Goal: Find specific page/section

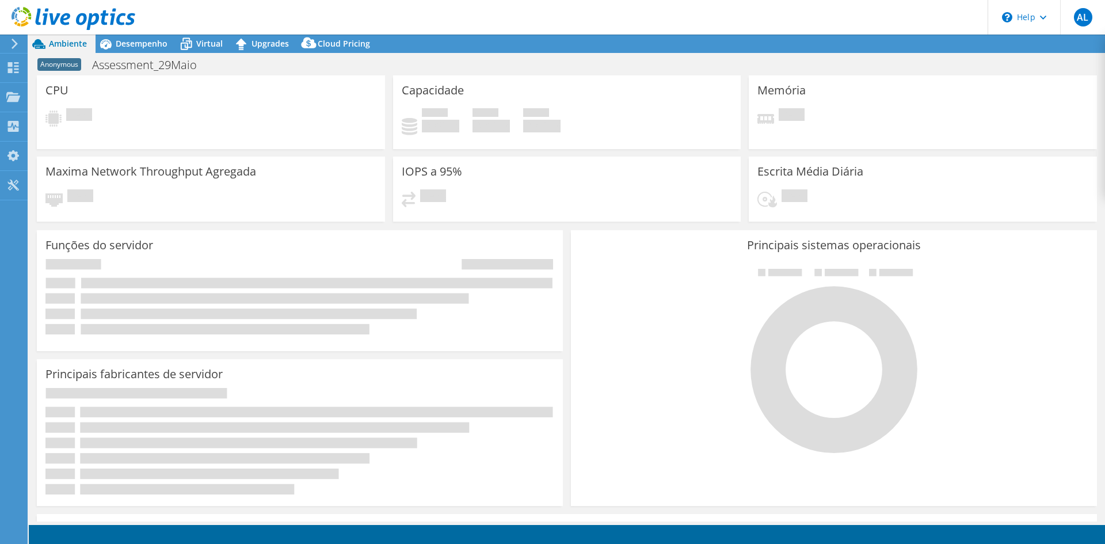
select select "USD"
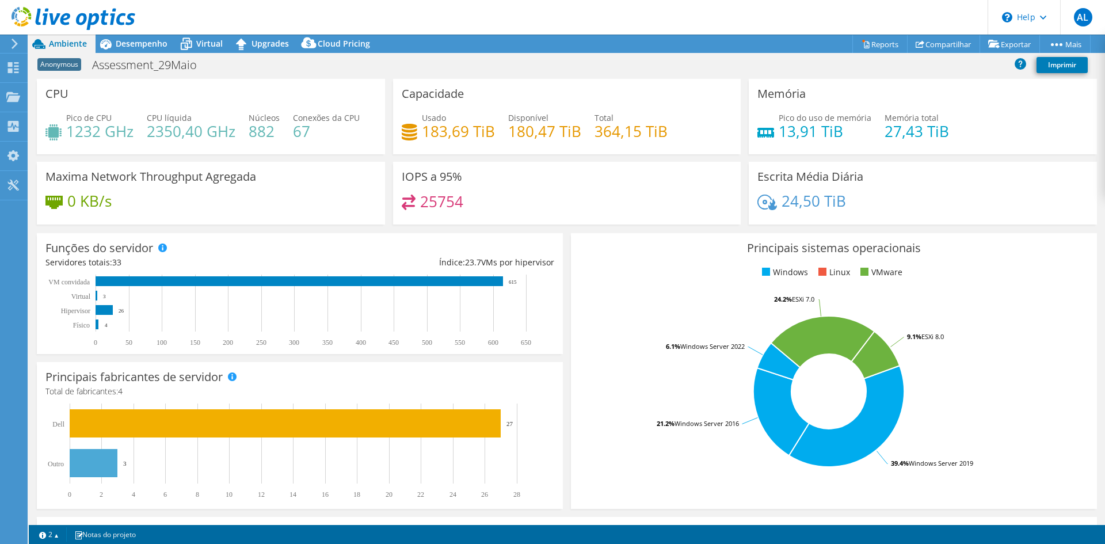
click at [9, 42] on div at bounding box center [12, 44] width 13 height 10
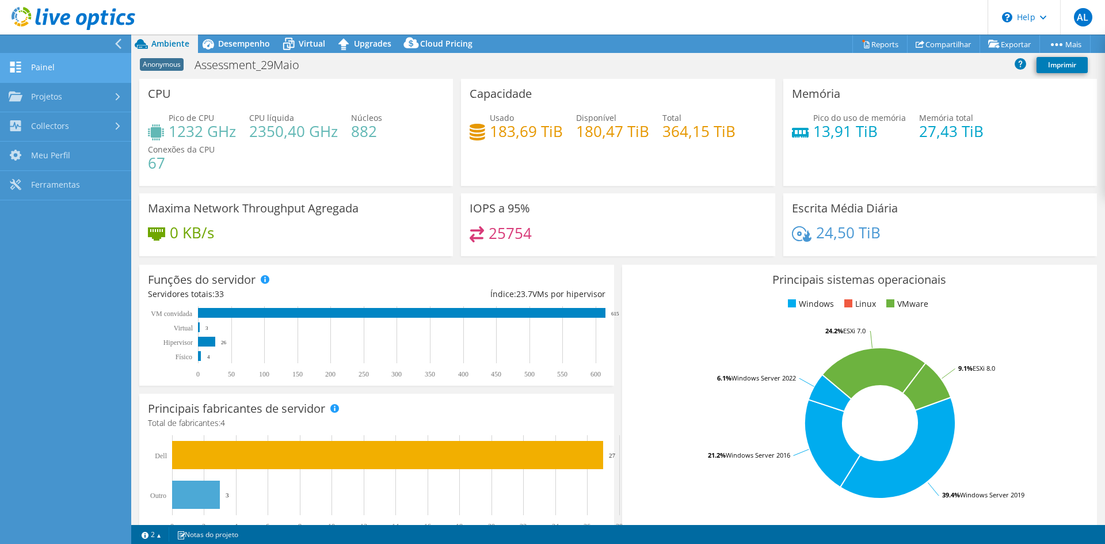
click at [43, 66] on link "Painel" at bounding box center [65, 68] width 131 height 29
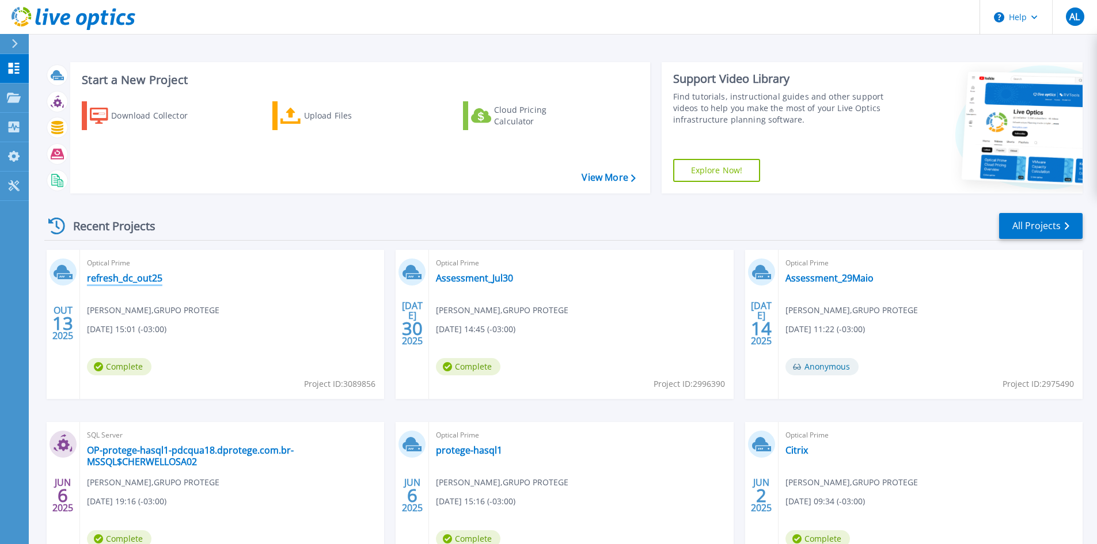
click at [132, 279] on link "refresh_dc_out25" at bounding box center [124, 278] width 75 height 12
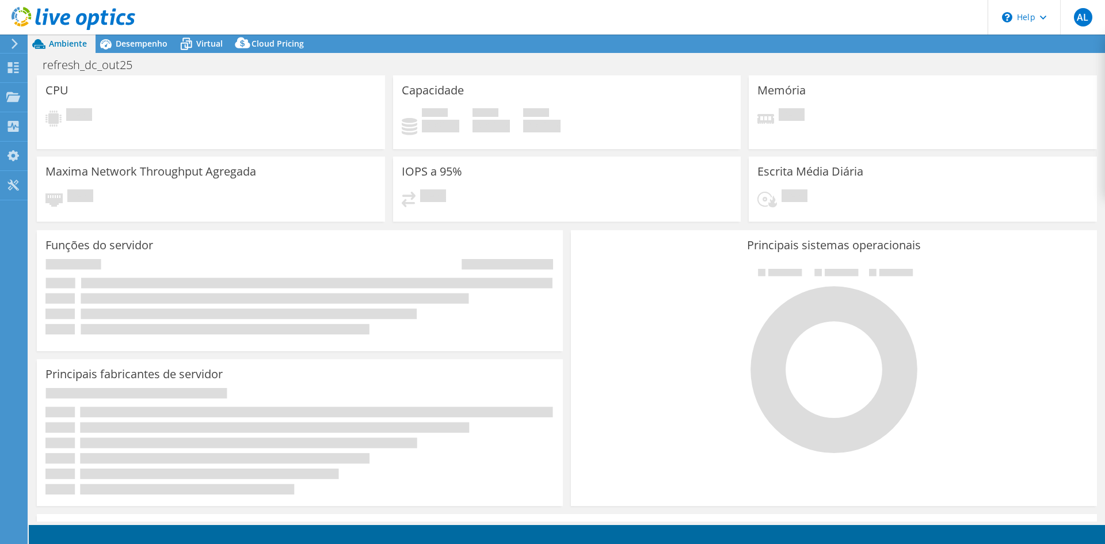
select select "USD"
